Goal: Task Accomplishment & Management: Manage account settings

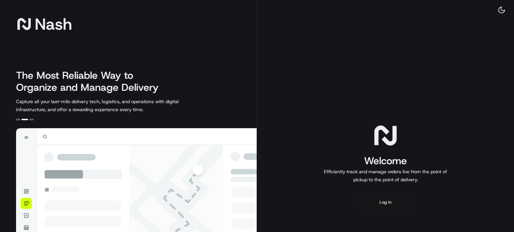
click at [384, 203] on button "Log in" at bounding box center [384, 203] width 53 height 16
